Goal: Communication & Community: Participate in discussion

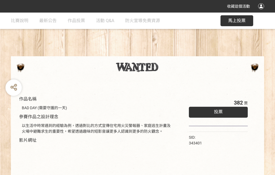
click at [262, 11] on div "收藏這個活動" at bounding box center [137, 6] width 275 height 13
click at [170, 54] on div "作品名稱 BAD DAY (需要守護的一天) 參賽作品之設計理念 以生活中時常遇到的經驗為例，透過對比的方式宣傳住宅用火災警報器、家庭逃生計畫及火場中避難求生…" at bounding box center [137, 127] width 275 height 229
click at [217, 110] on span "投票" at bounding box center [218, 111] width 9 height 5
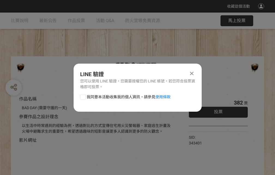
click at [82, 96] on div at bounding box center [82, 96] width 5 height 5
checkbox input "true"
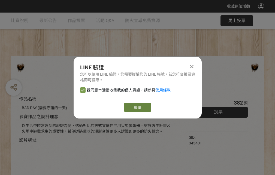
click at [137, 107] on link "繼續" at bounding box center [137, 107] width 27 height 9
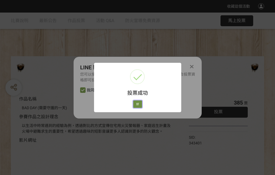
click at [136, 103] on button "好" at bounding box center [137, 104] width 9 height 8
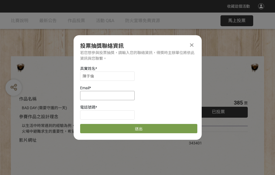
click at [109, 95] on input at bounding box center [107, 95] width 55 height 9
type input "[EMAIL_ADDRESS][DOMAIN_NAME]"
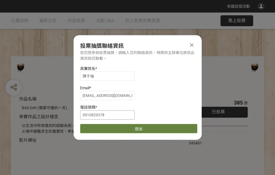
type input "0910829378"
click at [96, 127] on button "送出" at bounding box center [138, 128] width 117 height 9
